Goal: Task Accomplishment & Management: Manage account settings

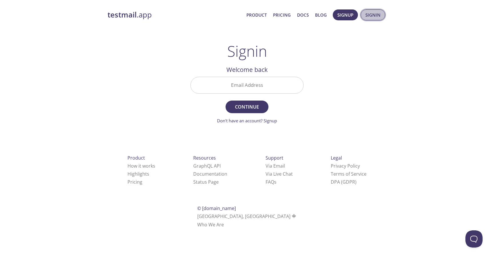
click at [368, 15] on span "Signin" at bounding box center [372, 14] width 15 height 7
click at [369, 17] on span "Signin" at bounding box center [372, 14] width 15 height 7
click at [261, 87] on input "Email Address" at bounding box center [247, 85] width 113 height 16
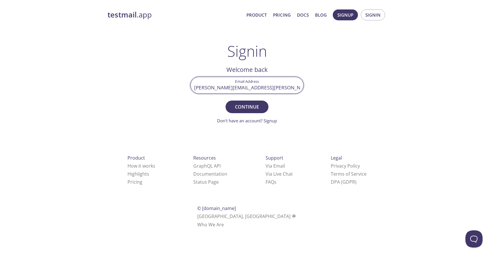
type input "[PERSON_NAME][EMAIL_ADDRESS][PERSON_NAME][DOMAIN_NAME]"
click at [226, 100] on button "Continue" at bounding box center [247, 106] width 43 height 13
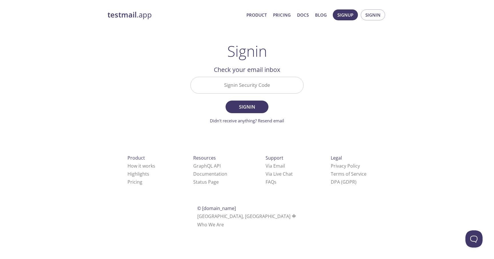
click at [251, 81] on input "Signin Security Code" at bounding box center [247, 85] width 113 height 16
paste input "ECSA83K"
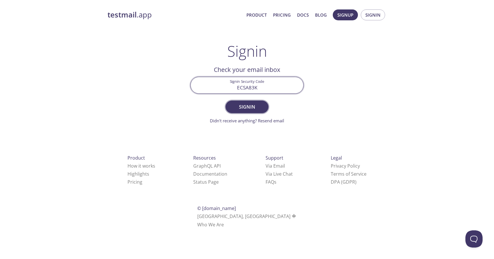
type input "ECSA83K"
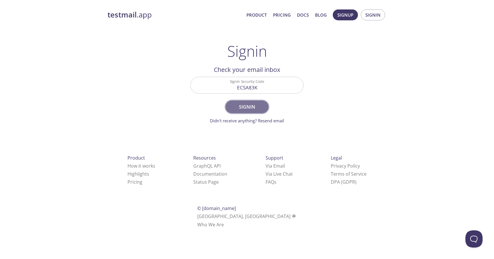
click at [247, 104] on span "Signin" at bounding box center [247, 107] width 30 height 8
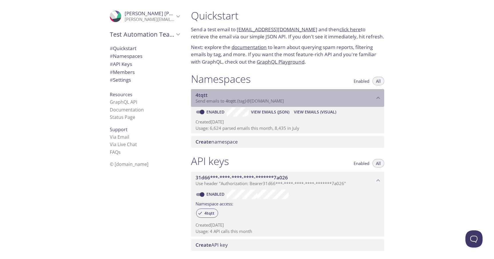
drag, startPoint x: 224, startPoint y: 101, endPoint x: 259, endPoint y: 103, distance: 34.9
click at [259, 103] on span "Send emails to 4tqtt . {tag} @[DOMAIN_NAME]" at bounding box center [240, 101] width 88 height 6
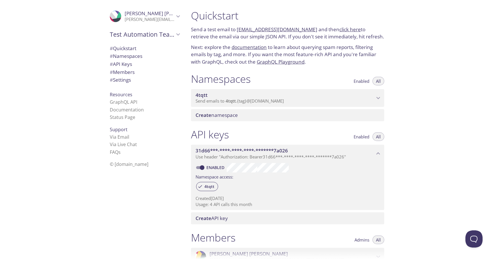
click at [272, 96] on span "4tqtt" at bounding box center [285, 95] width 179 height 6
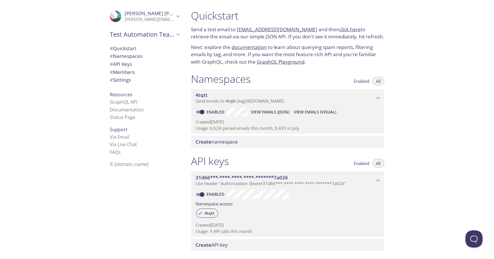
click at [437, 141] on div "Quickstart Send a test email to [EMAIL_ADDRESS][DOMAIN_NAME] and then click her…" at bounding box center [340, 129] width 308 height 259
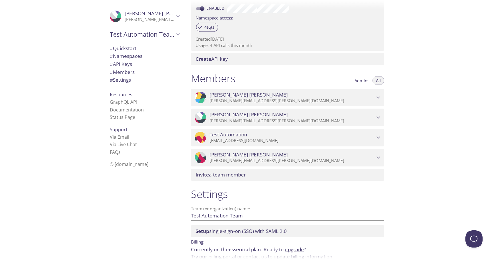
scroll to position [184, 0]
click at [364, 81] on span "Admins" at bounding box center [362, 81] width 15 height 0
click at [377, 81] on span "All" at bounding box center [378, 81] width 5 height 0
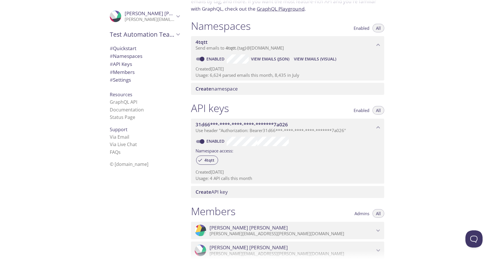
scroll to position [0, 0]
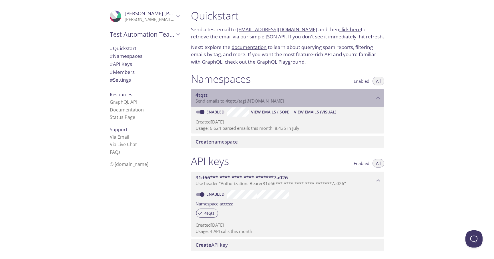
drag, startPoint x: 226, startPoint y: 100, endPoint x: 279, endPoint y: 103, distance: 53.3
click at [279, 103] on span "Send emails to 4tqtt . {tag} @[DOMAIN_NAME]" at bounding box center [240, 101] width 88 height 6
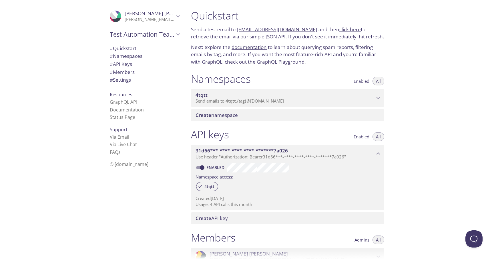
click at [281, 100] on span "Send emails to 4tqtt . {tag} @[DOMAIN_NAME]" at bounding box center [240, 101] width 88 height 6
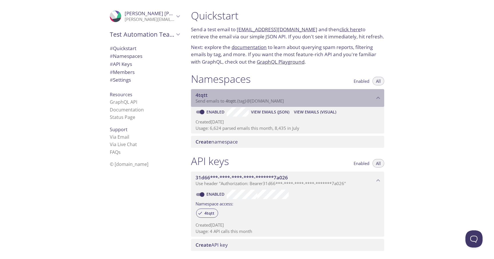
click at [238, 100] on span "Send emails to 4tqtt . {tag} @[DOMAIN_NAME]" at bounding box center [240, 101] width 88 height 6
